Goal: Information Seeking & Learning: Learn about a topic

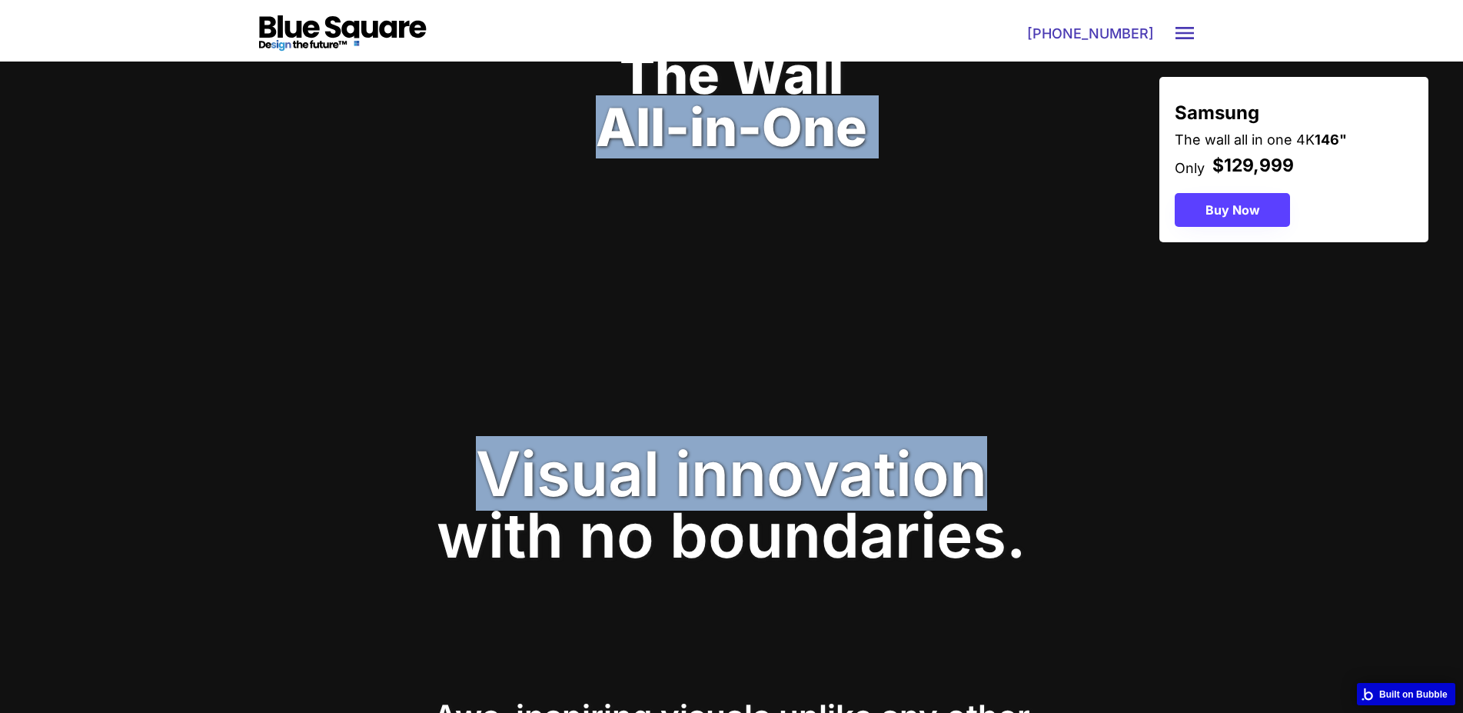
drag, startPoint x: 604, startPoint y: 98, endPoint x: 976, endPoint y: 491, distance: 540.6
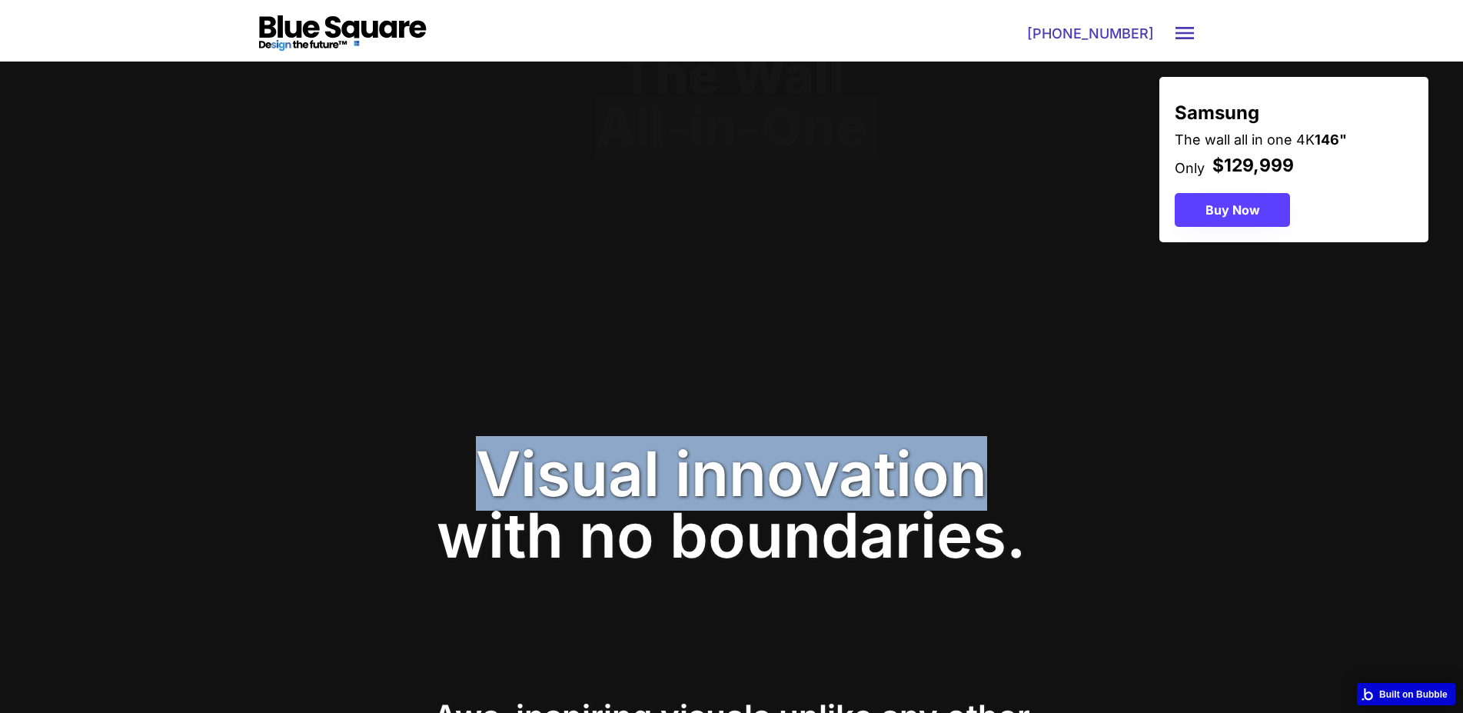
click at [511, 249] on video at bounding box center [732, 209] width 582 height 294
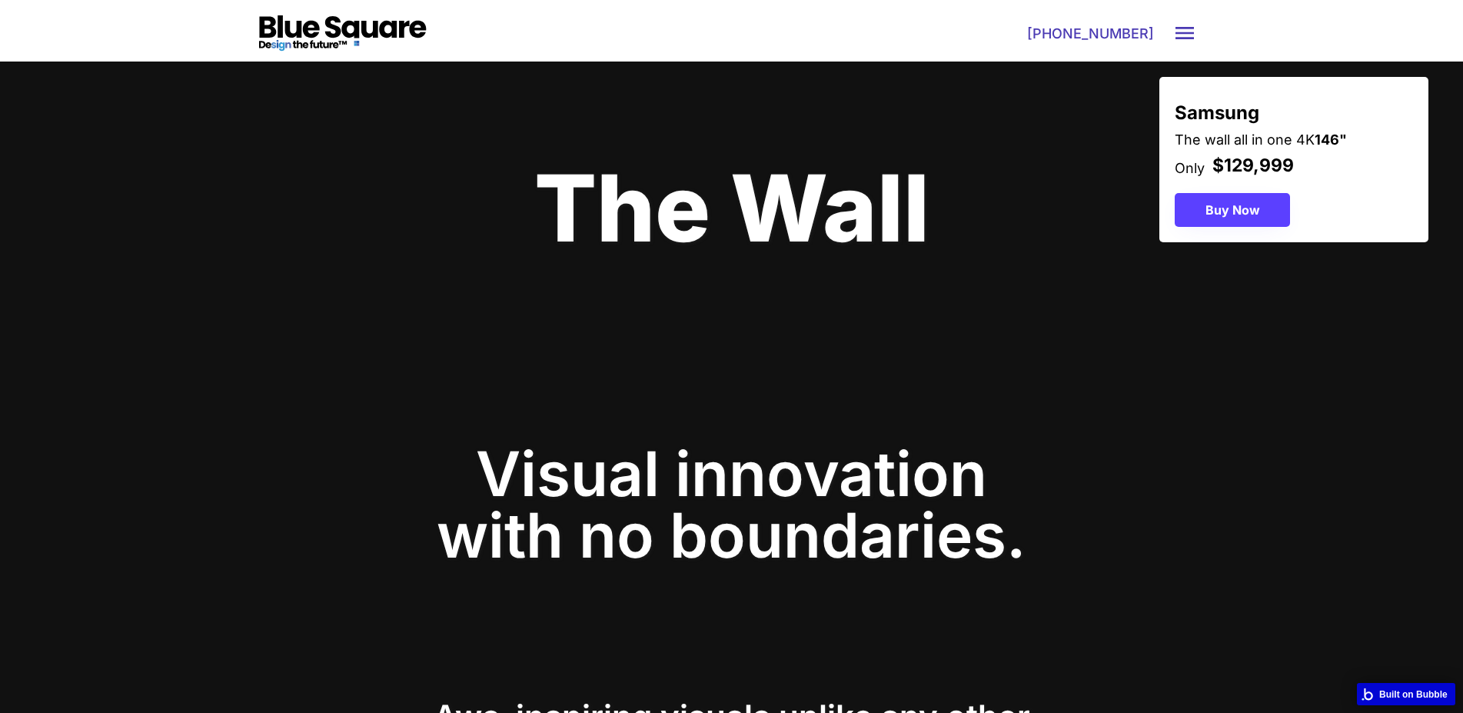
drag, startPoint x: 859, startPoint y: 208, endPoint x: 1003, endPoint y: 214, distance: 144.7
click at [1010, 214] on video at bounding box center [732, 209] width 582 height 294
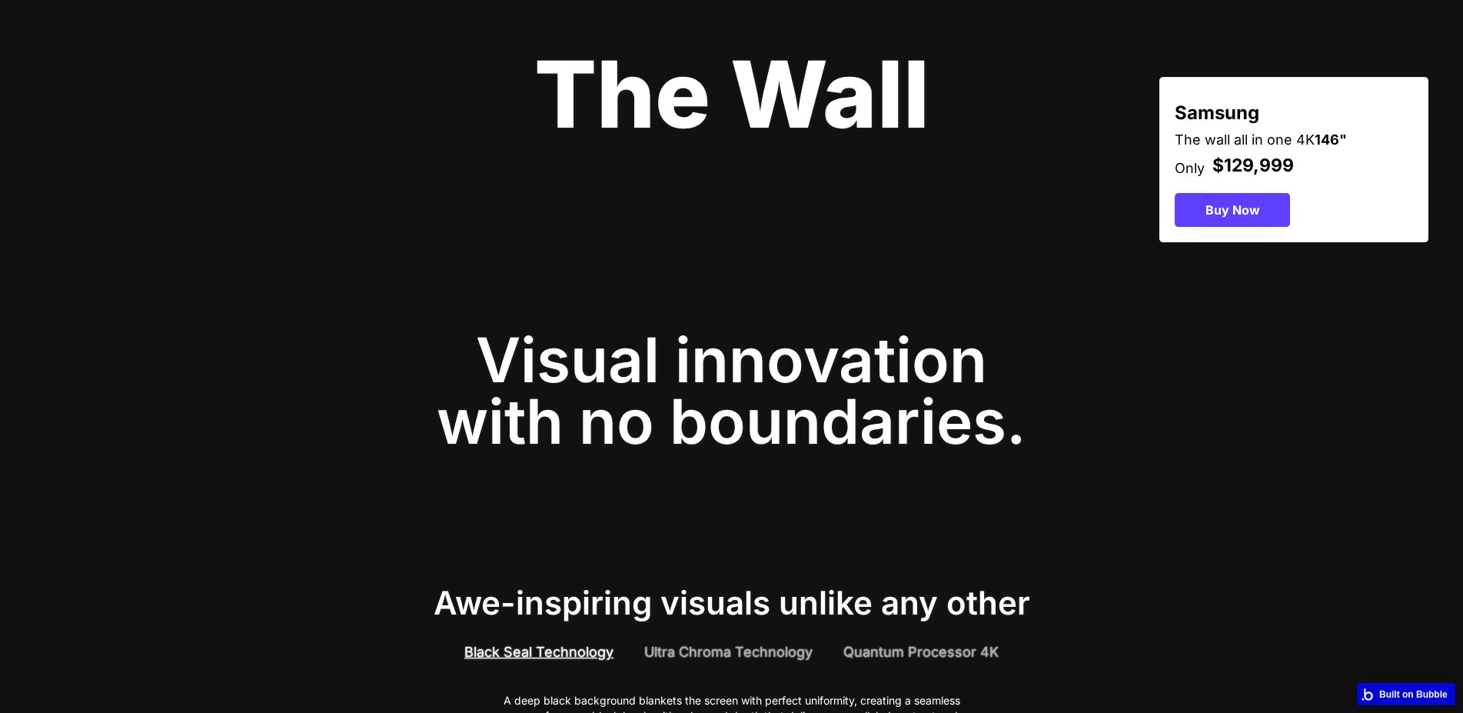
scroll to position [471, 0]
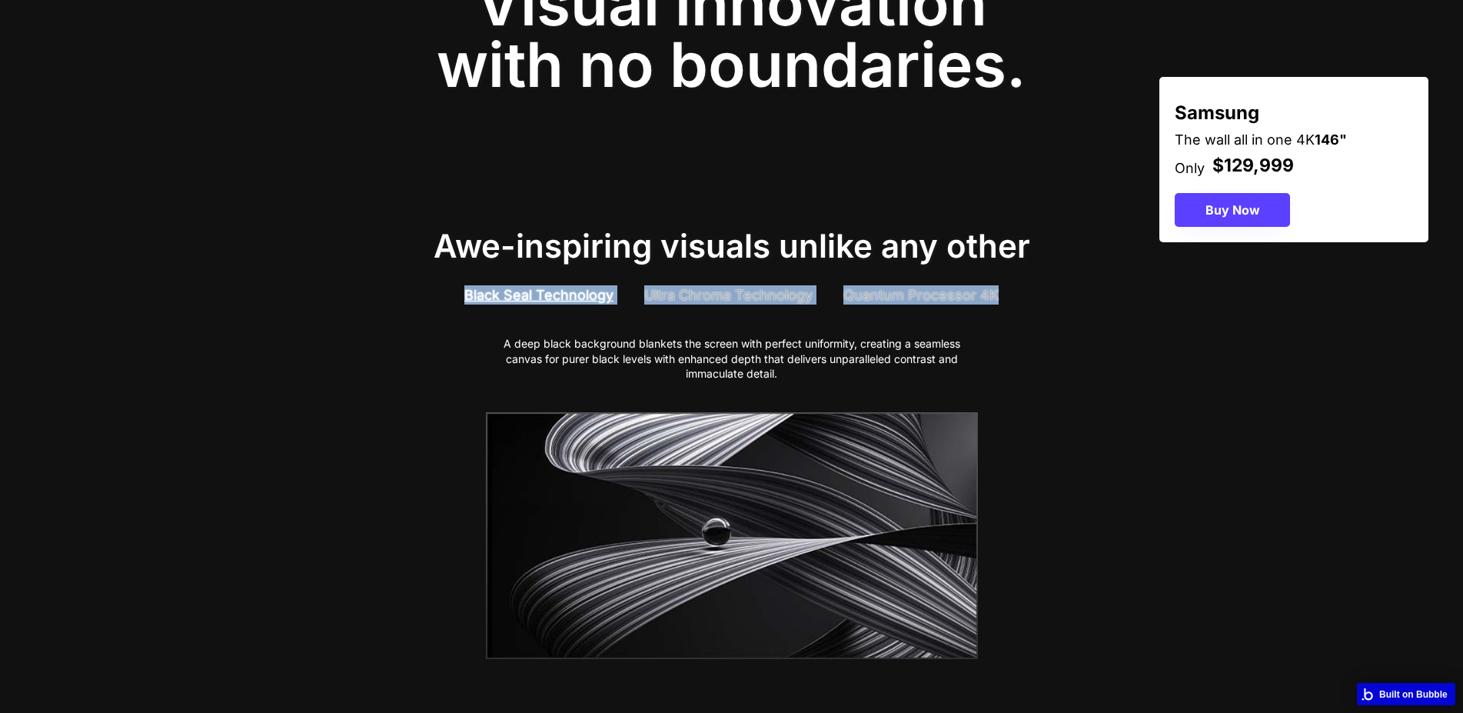
drag, startPoint x: 570, startPoint y: 238, endPoint x: 1134, endPoint y: 237, distance: 563.5
click at [1130, 238] on div "Awe-inspiring visuals unlike any other Black Seal Technology Ultra Chroma Techn…" at bounding box center [731, 447] width 1463 height 527
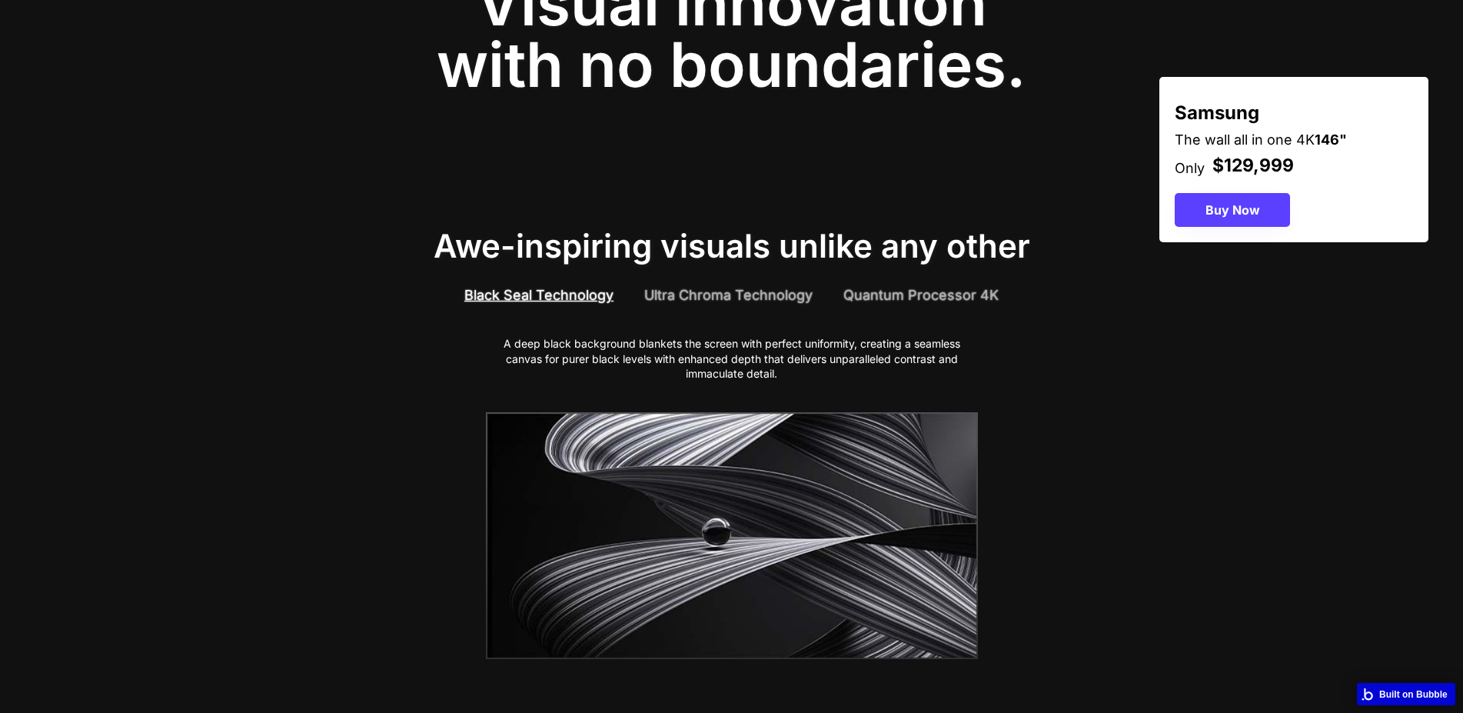
click at [1136, 236] on div "Awe-inspiring visuals unlike any other Black Seal Technology Ultra Chroma Techn…" at bounding box center [731, 447] width 1463 height 527
click at [783, 290] on div "Ultra Chroma Technology" at bounding box center [728, 294] width 168 height 19
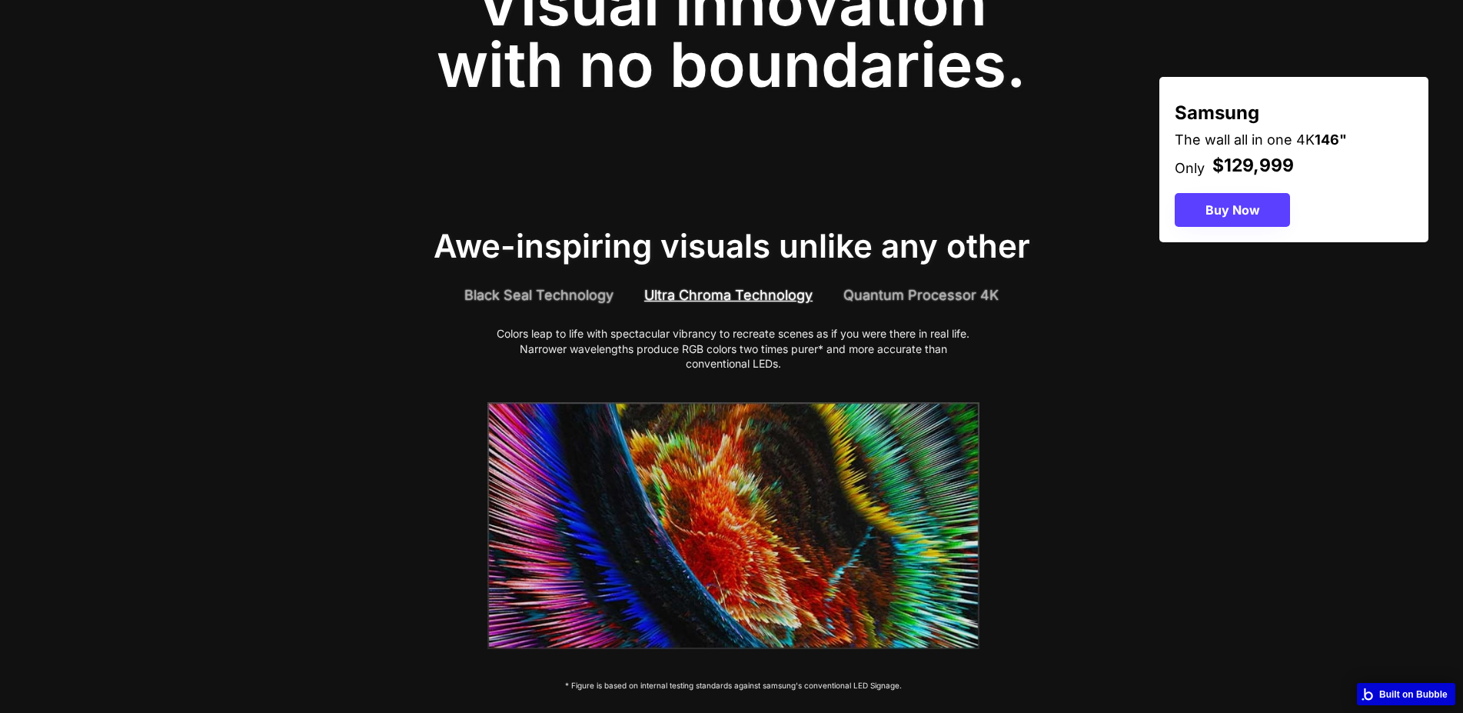
click at [923, 286] on div "Quantum Processor 4K" at bounding box center [920, 294] width 155 height 19
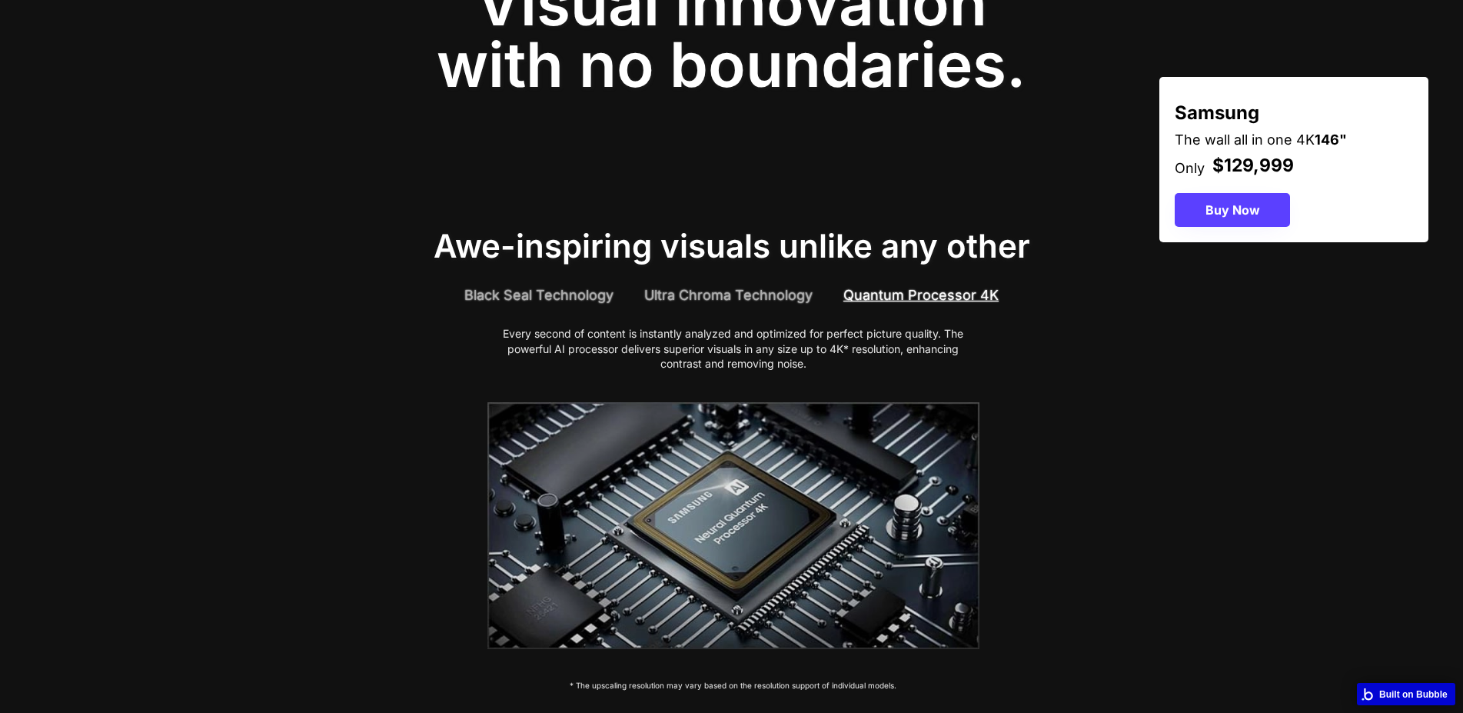
click at [490, 288] on div "Black Seal Technology" at bounding box center [538, 294] width 149 height 19
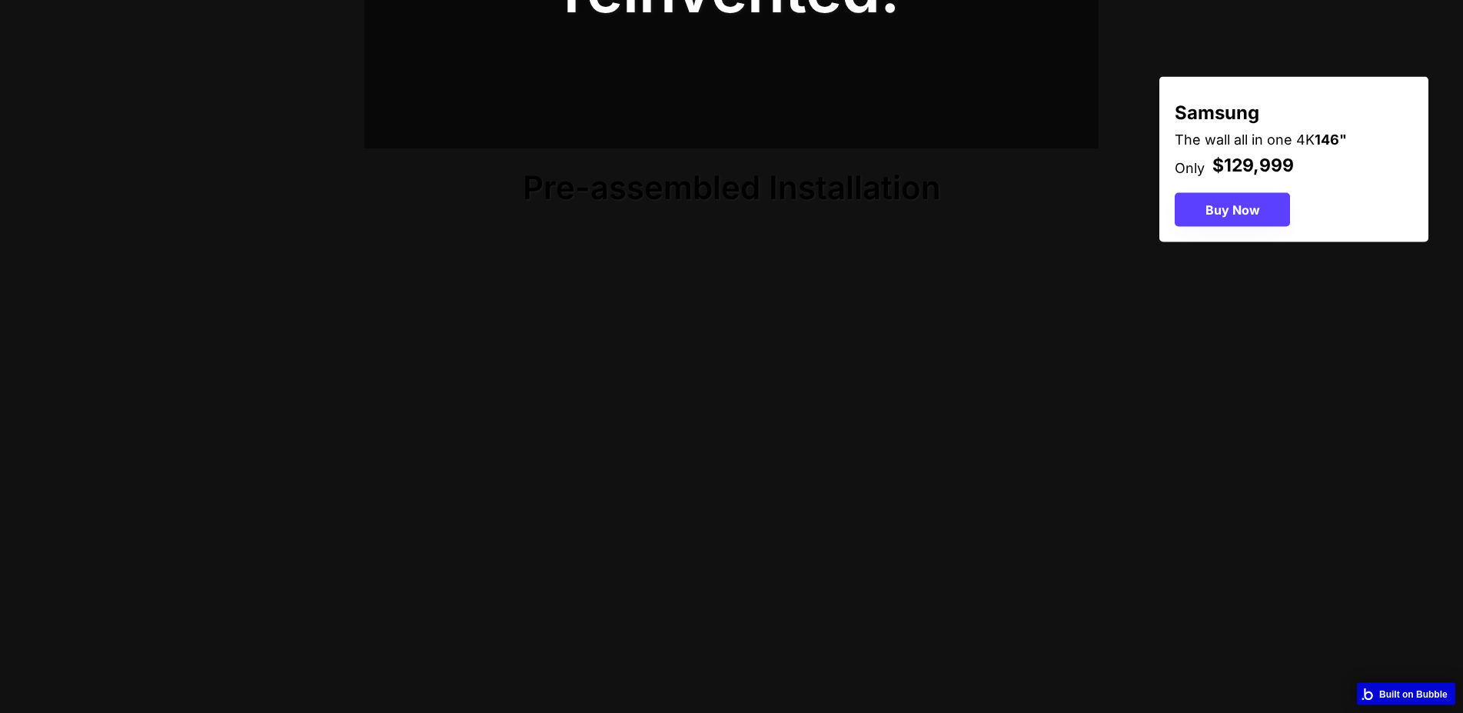
scroll to position [1412, 0]
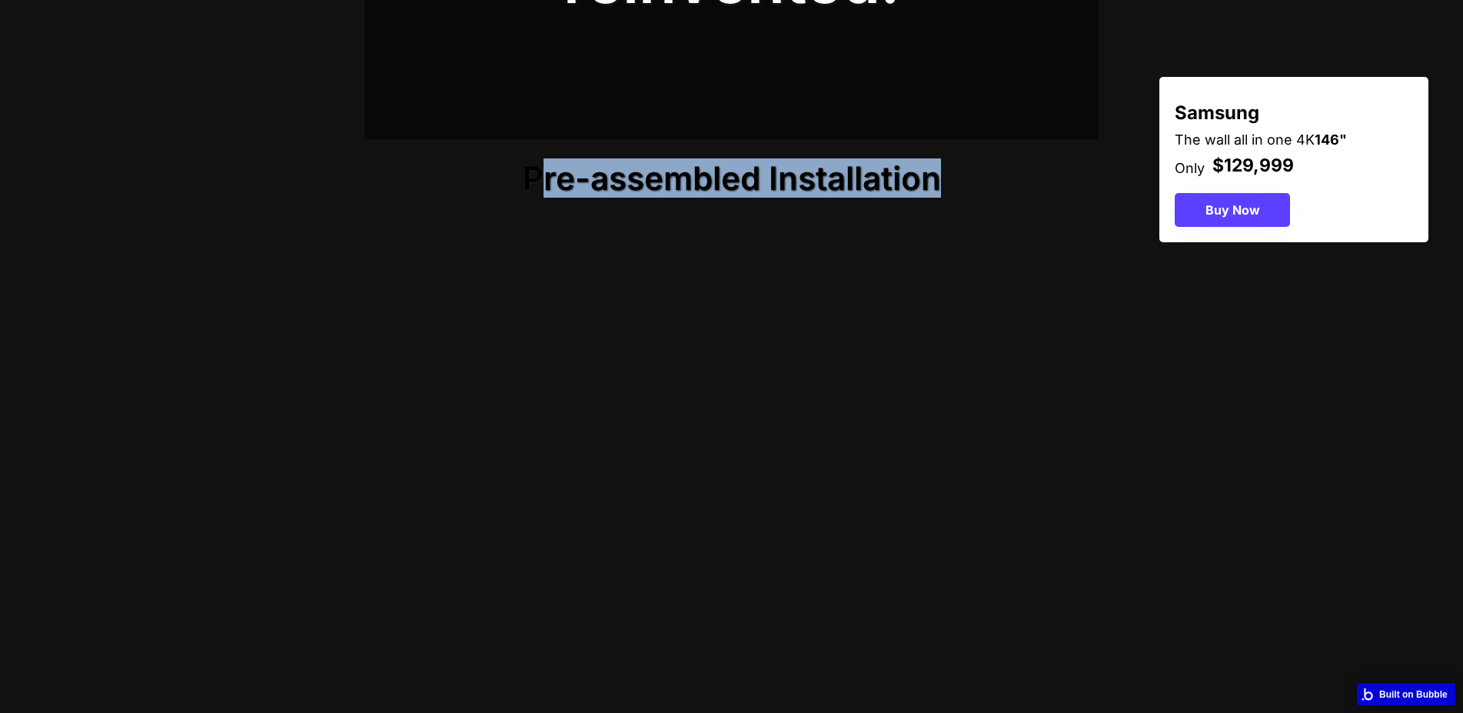
drag, startPoint x: 537, startPoint y: 166, endPoint x: 959, endPoint y: 178, distance: 423.0
click at [958, 177] on div "Pre-assembled Installation Step 1. Mount the wall brackets Step 2. Dock the bac…" at bounding box center [731, 506] width 1463 height 734
click at [959, 178] on video at bounding box center [731, 506] width 1463 height 734
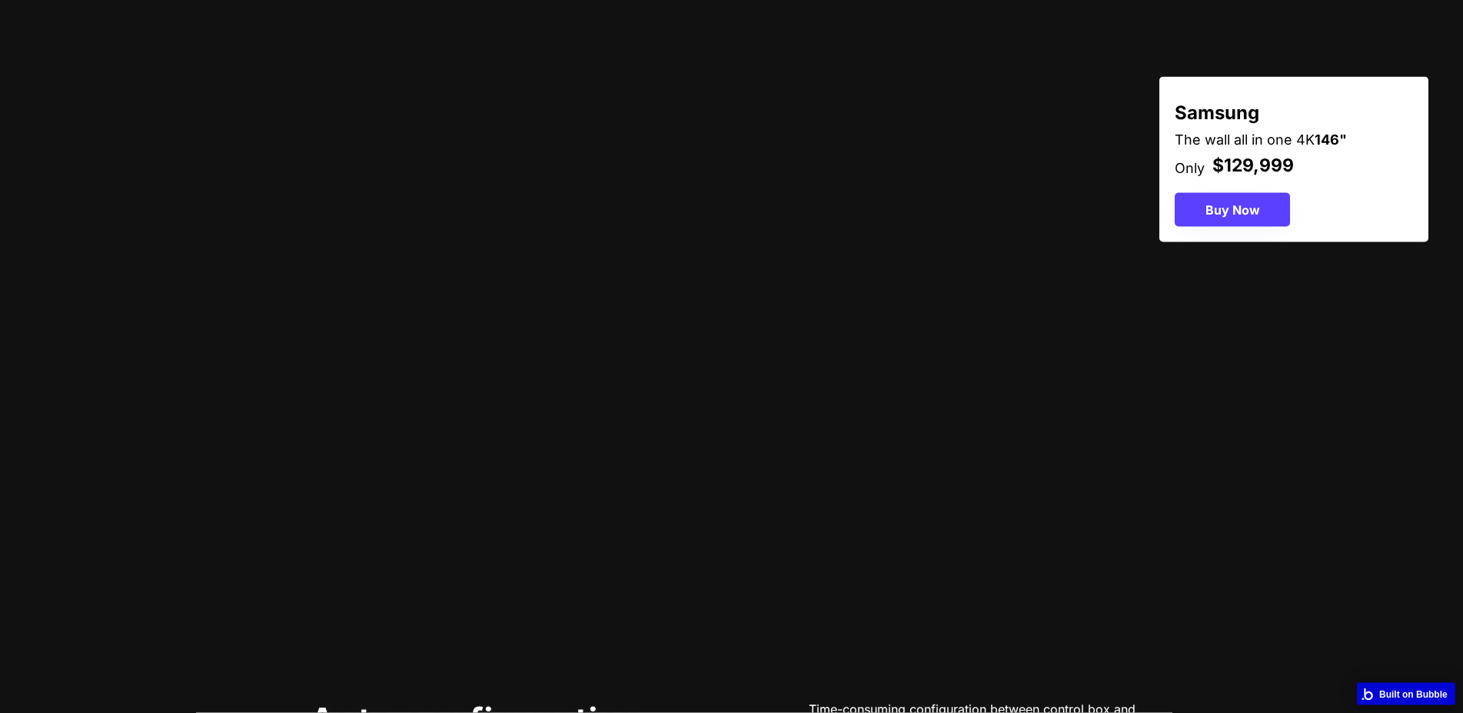
scroll to position [1568, 0]
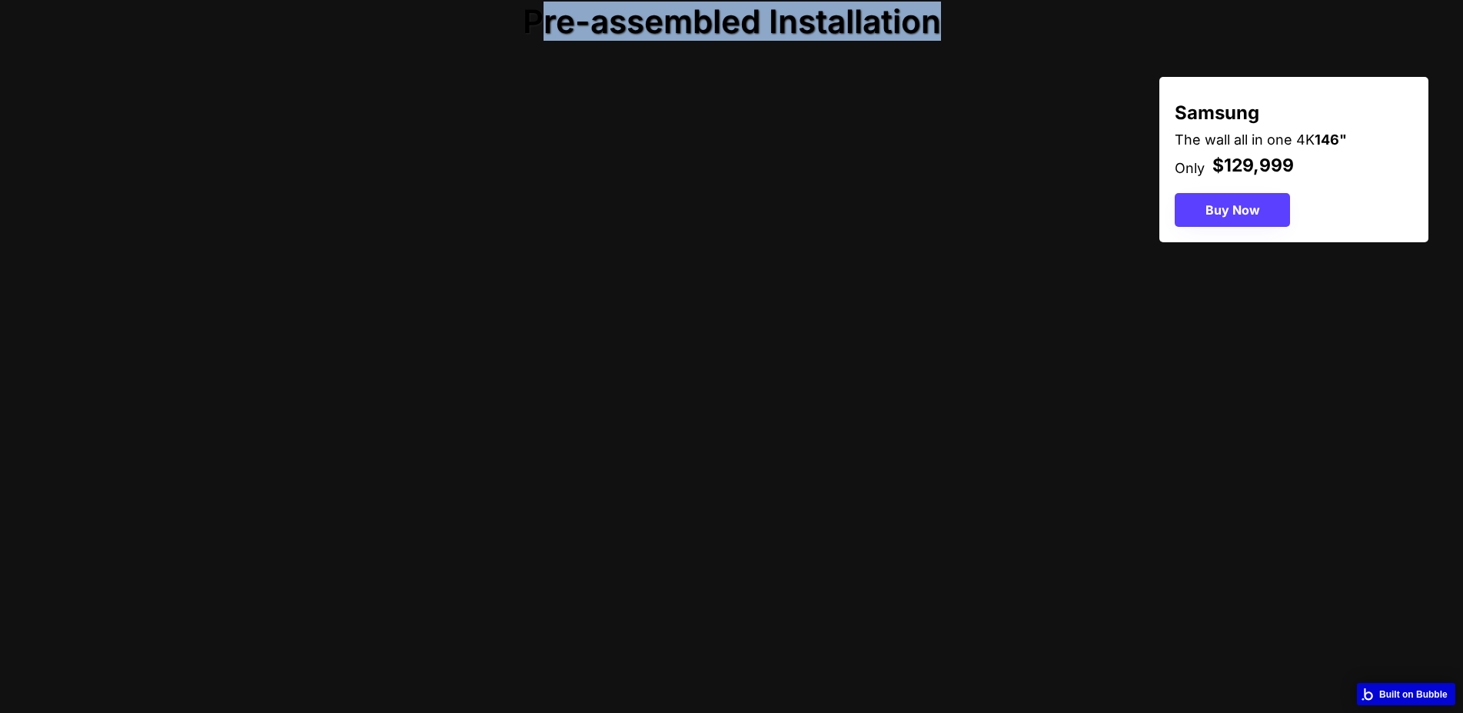
click at [907, 188] on video at bounding box center [731, 349] width 1463 height 734
click at [684, 165] on video at bounding box center [731, 349] width 1463 height 734
click at [516, 194] on video at bounding box center [731, 349] width 1463 height 734
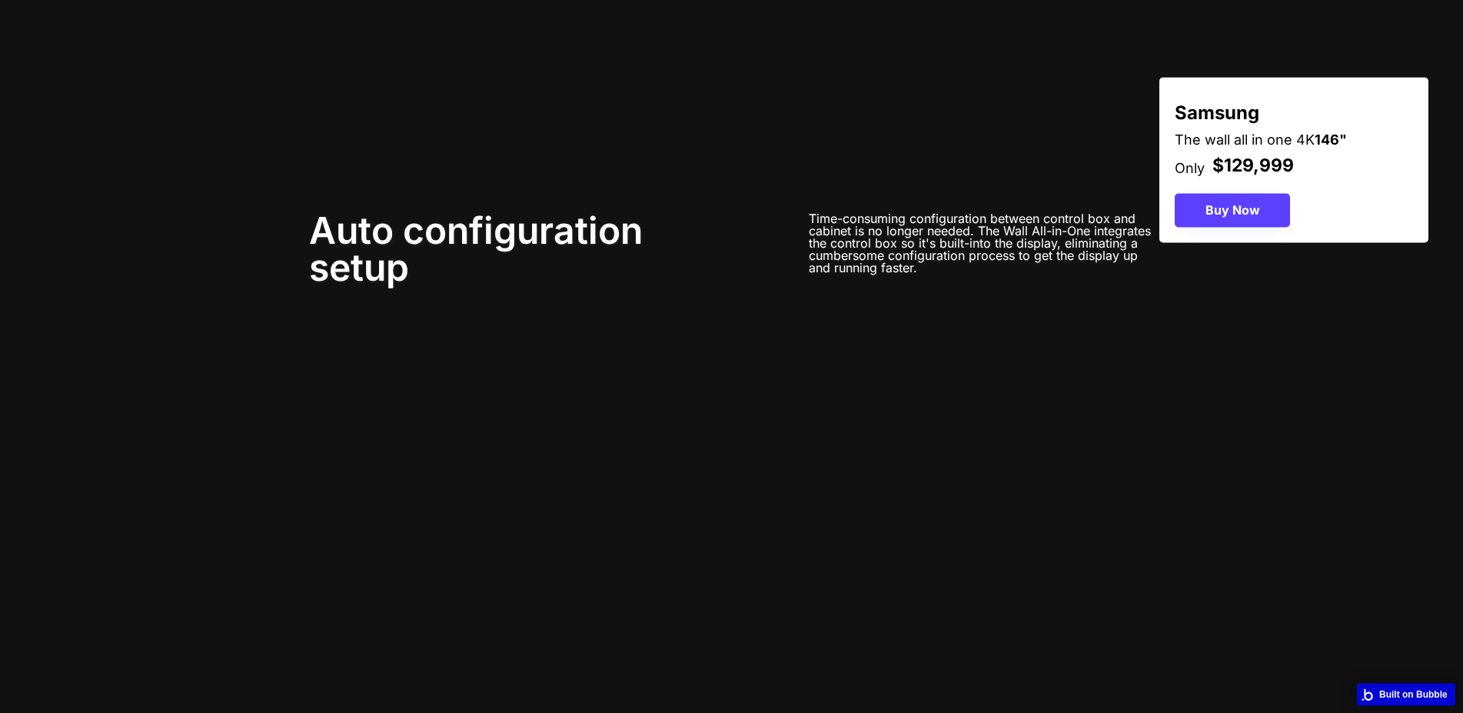
scroll to position [2039, 0]
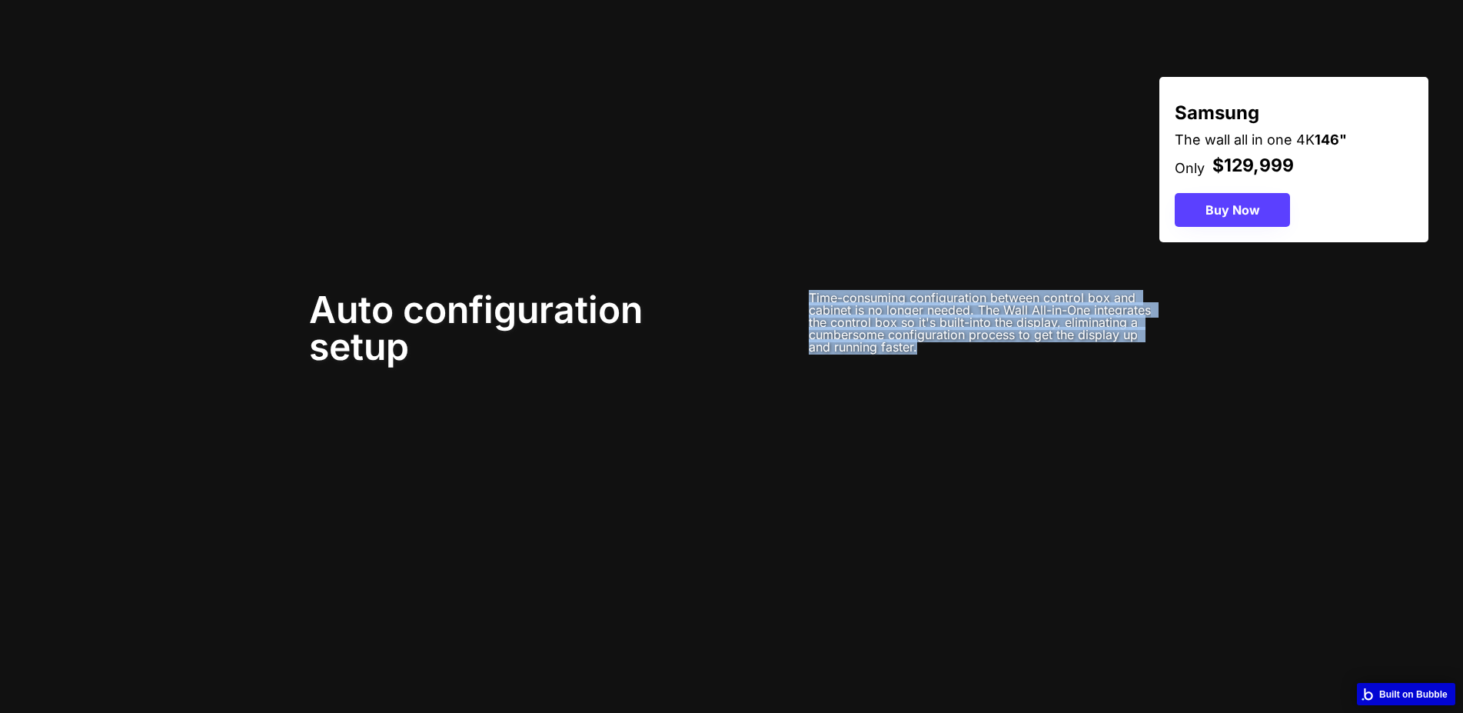
drag, startPoint x: 803, startPoint y: 376, endPoint x: 1039, endPoint y: 442, distance: 245.1
click at [1039, 365] on div "Auto configuration setup Time-consuming configuration between control box and c…" at bounding box center [732, 328] width 846 height 74
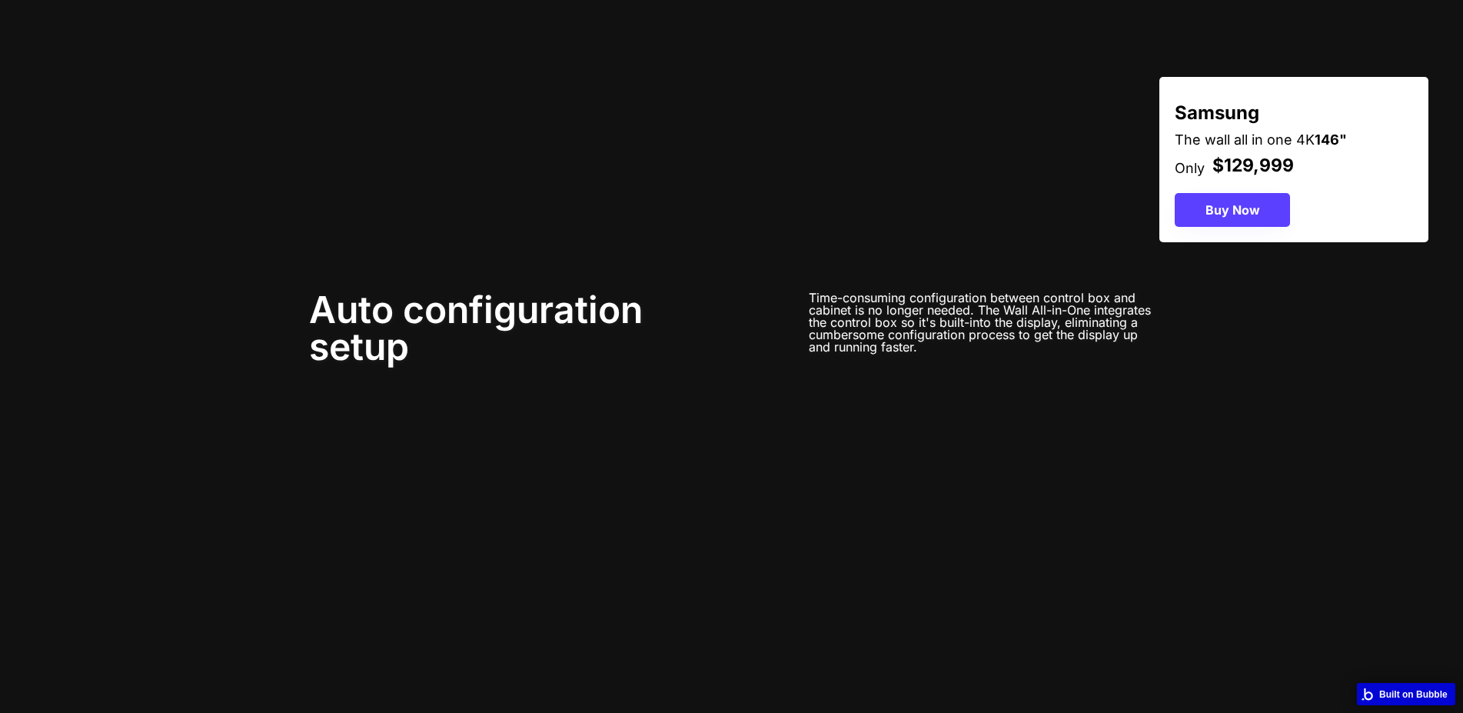
click at [1039, 365] on div "Auto configuration setup Time-consuming configuration between control box and c…" at bounding box center [732, 328] width 846 height 74
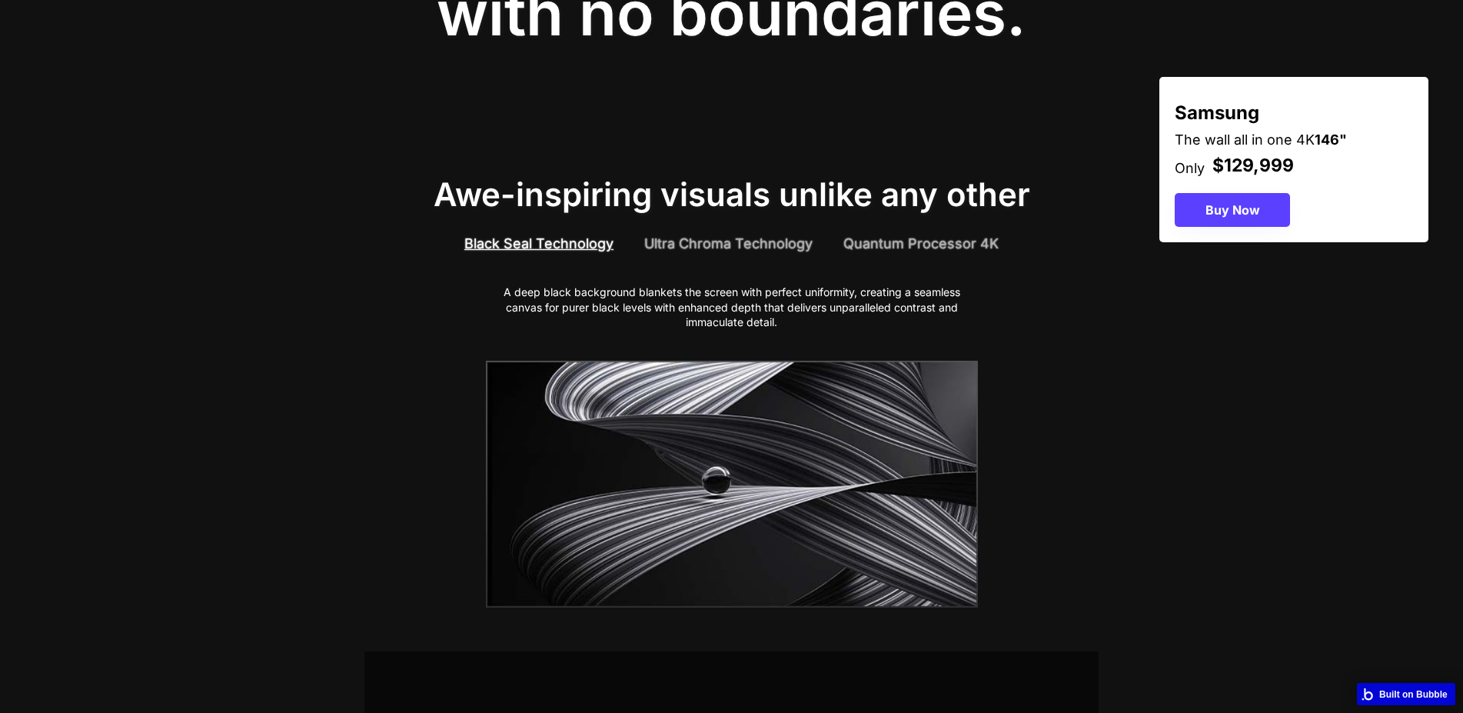
scroll to position [471, 0]
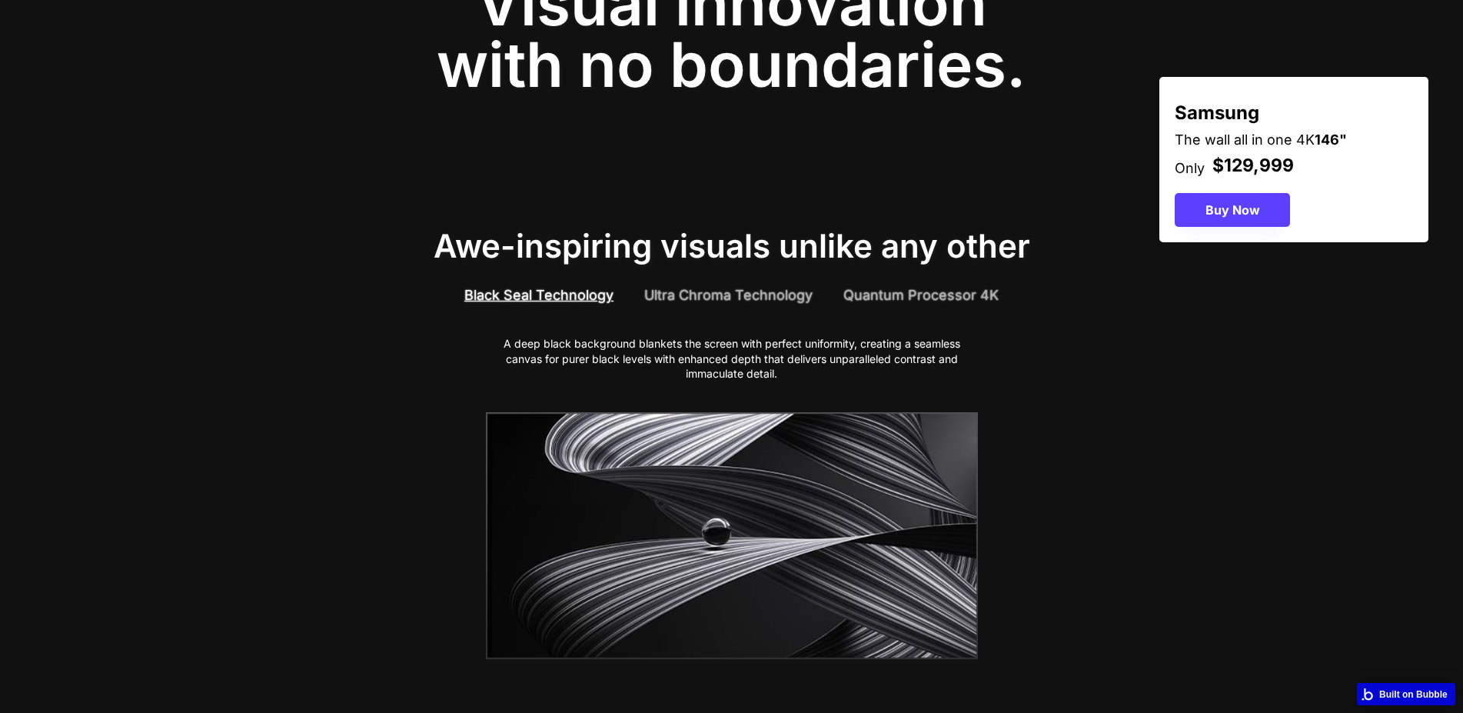
click at [753, 277] on div "Black Seal Technology Ultra Chroma Technology Quantum Processor 4K" at bounding box center [732, 295] width 984 height 62
click at [751, 280] on div "Black Seal Technology Ultra Chroma Technology Quantum Processor 4K" at bounding box center [732, 295] width 984 height 62
click at [788, 285] on div "Ultra Chroma Technology" at bounding box center [728, 294] width 168 height 19
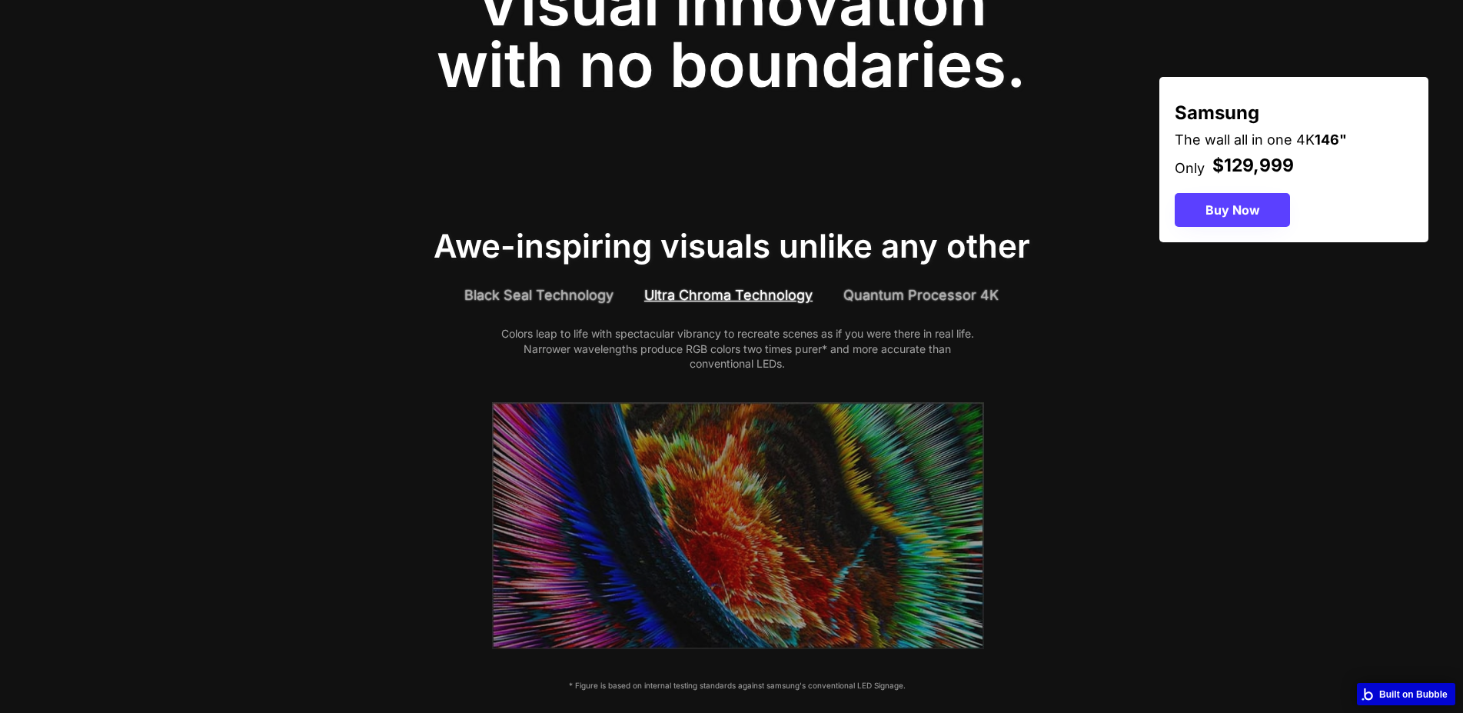
click at [903, 287] on div "Quantum Processor 4K" at bounding box center [920, 294] width 155 height 19
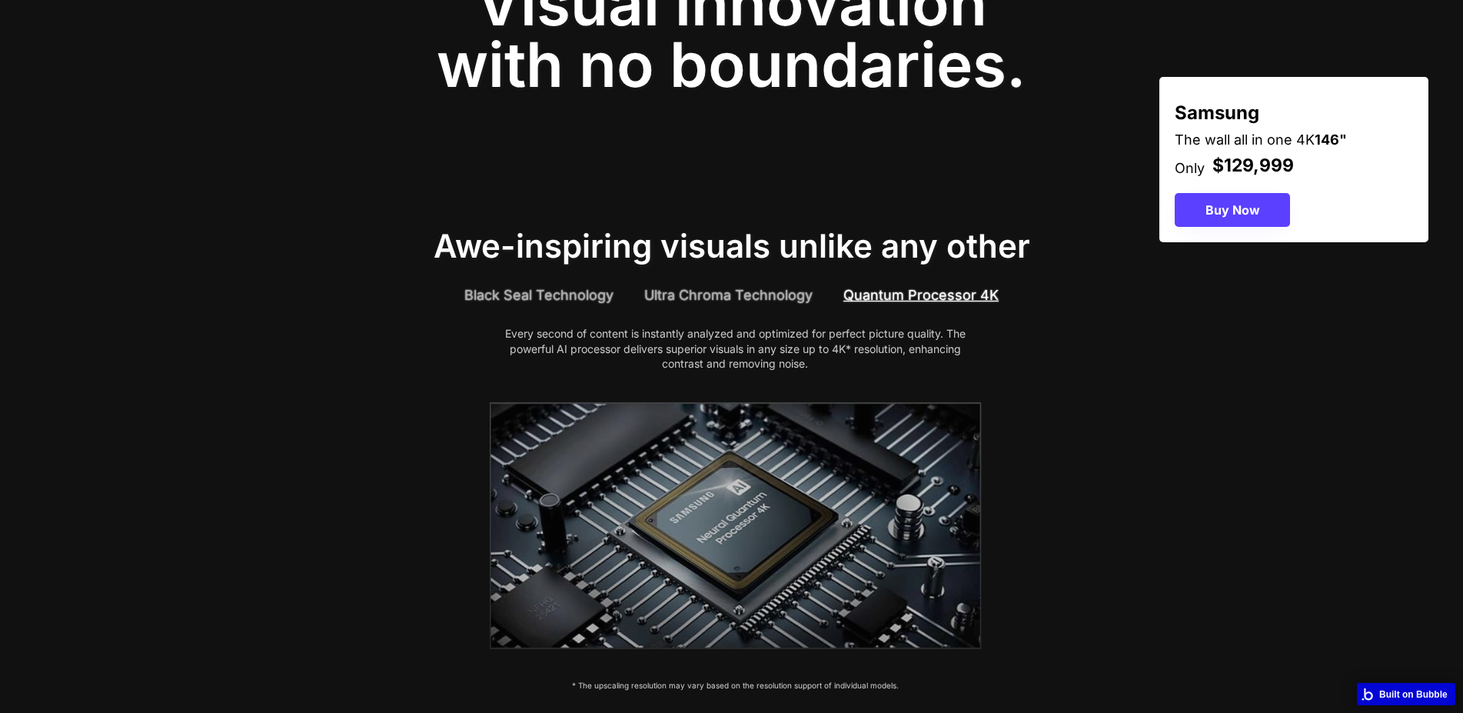
click at [588, 290] on div "Black Seal Technology" at bounding box center [538, 294] width 149 height 19
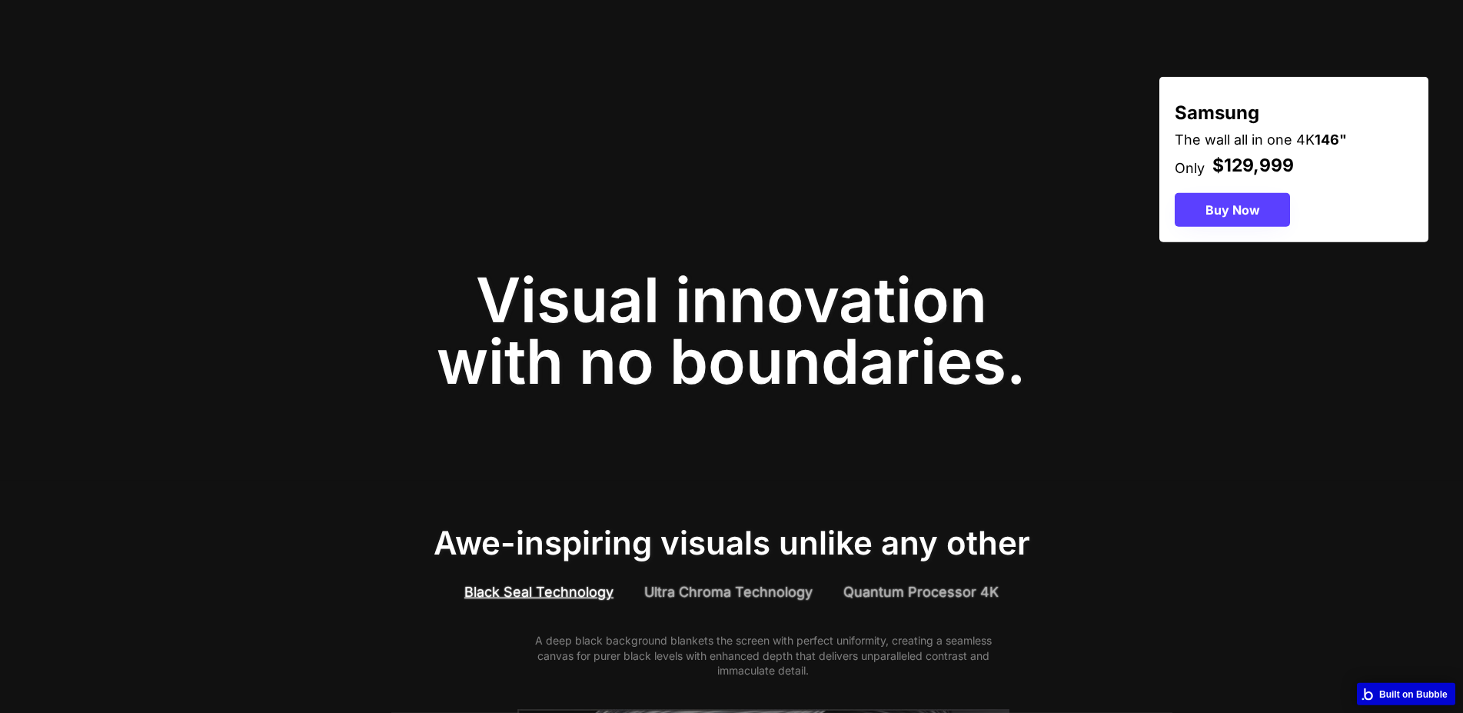
scroll to position [157, 0]
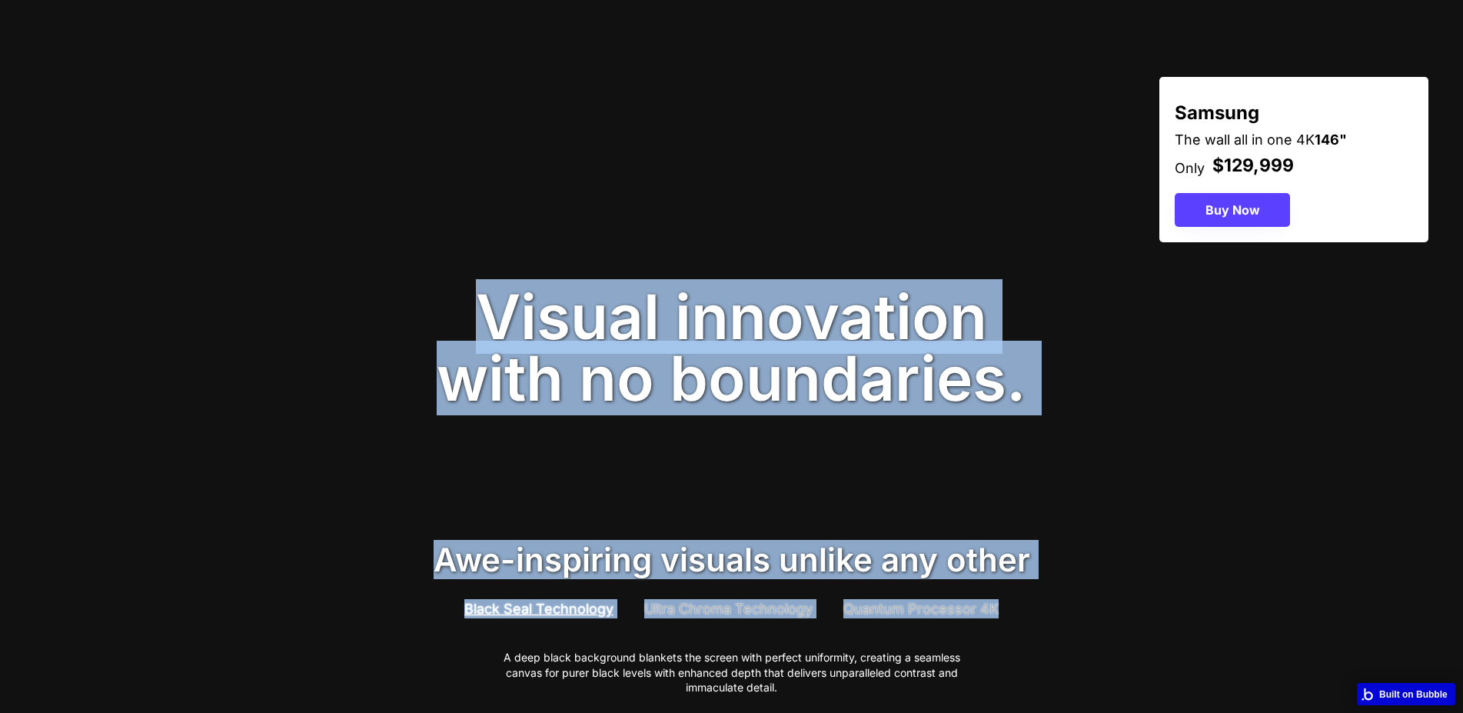
drag, startPoint x: 701, startPoint y: 328, endPoint x: 1093, endPoint y: 374, distance: 394.8
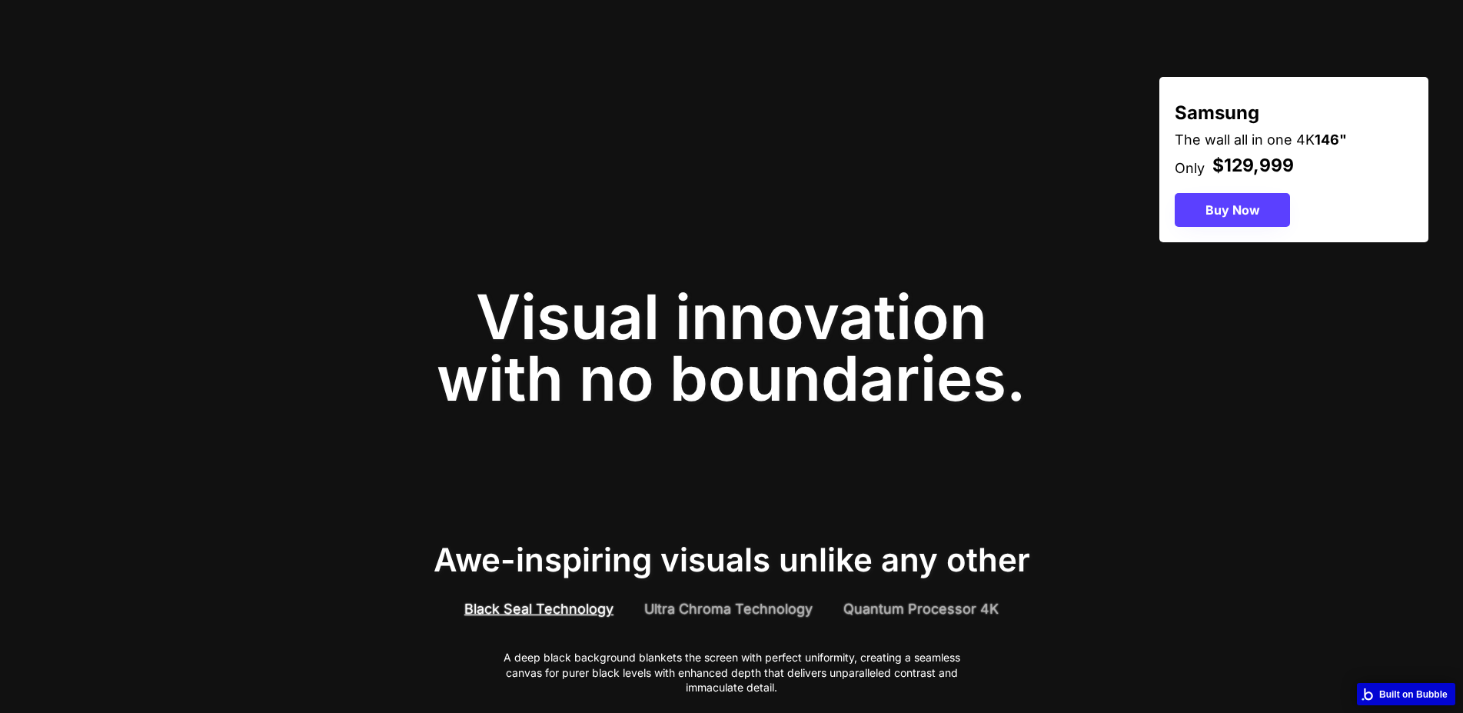
scroll to position [0, 0]
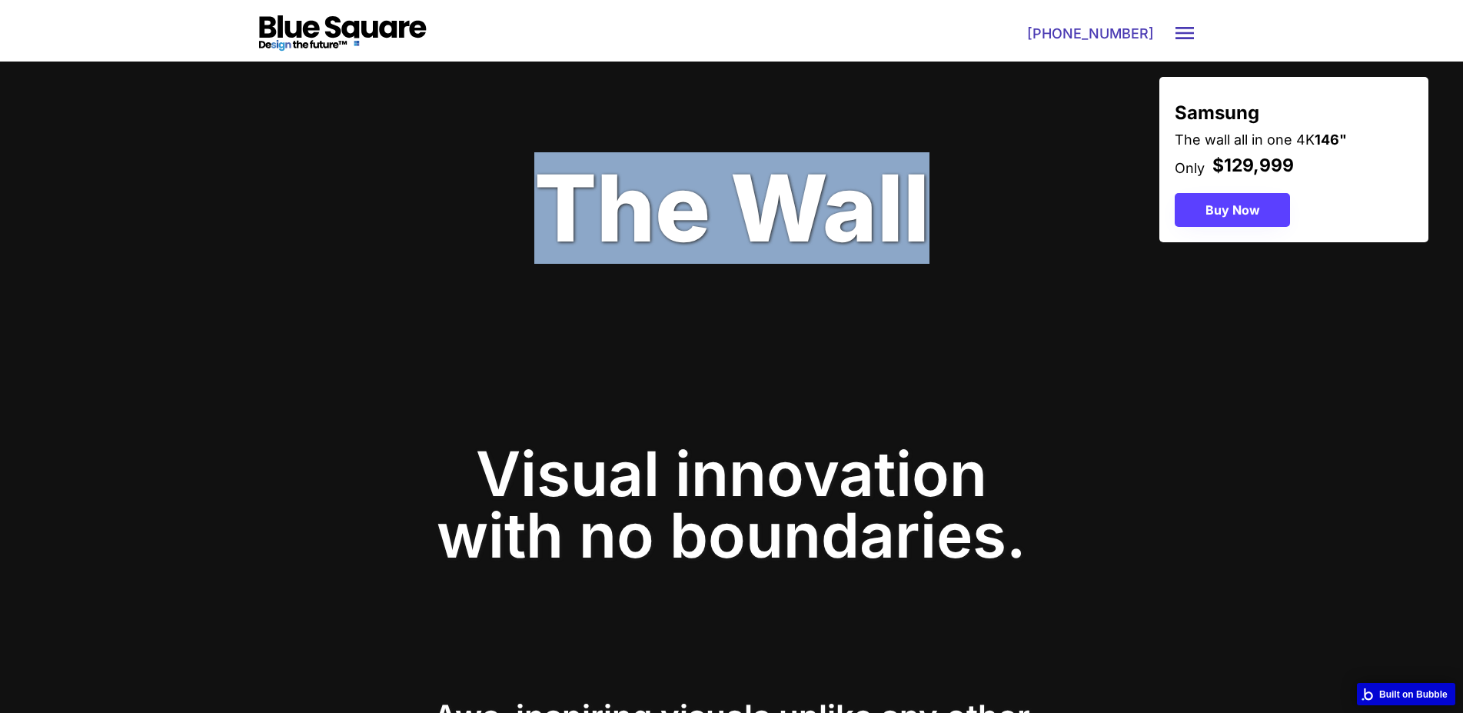
drag, startPoint x: 893, startPoint y: 228, endPoint x: 1035, endPoint y: 240, distance: 142.8
